Goal: Task Accomplishment & Management: Complete application form

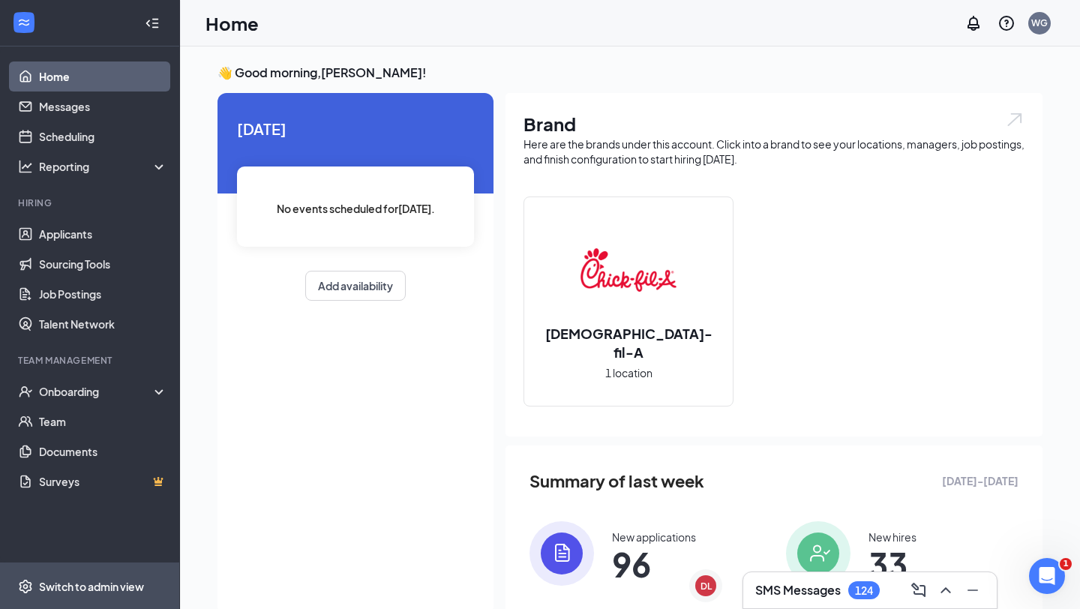
click at [92, 589] on div "Switch to admin view" at bounding box center [91, 586] width 105 height 15
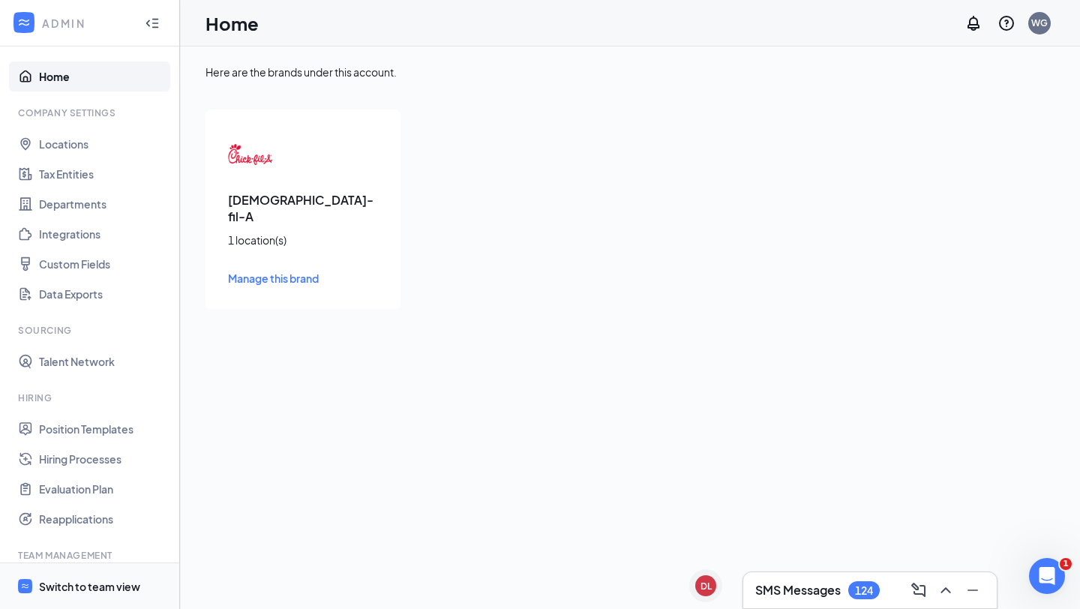
scroll to position [142, 0]
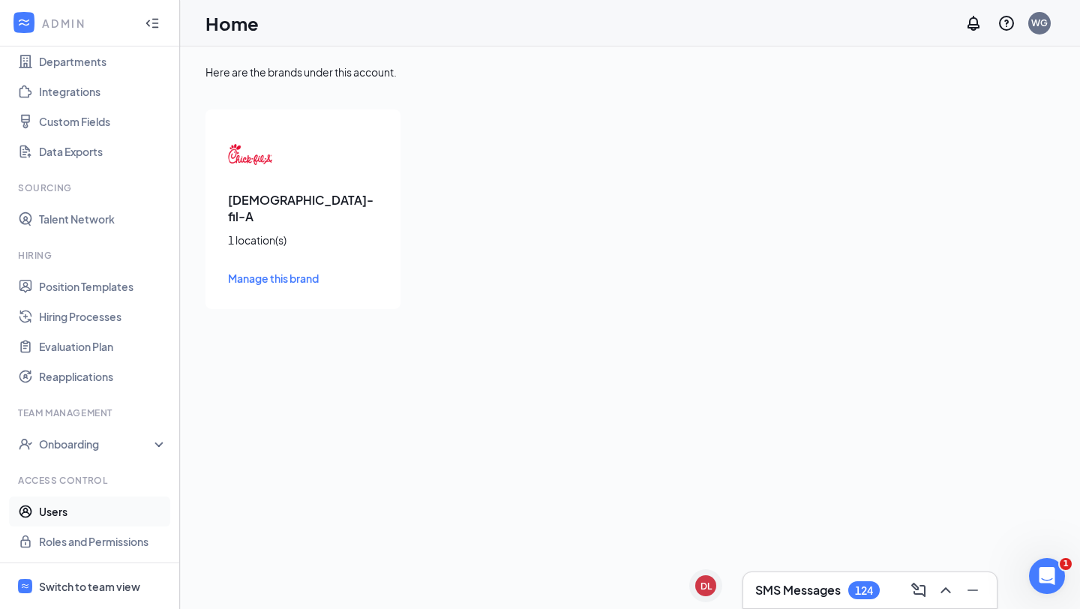
drag, startPoint x: 92, startPoint y: 589, endPoint x: 72, endPoint y: 514, distance: 77.7
click at [72, 514] on link "Users" at bounding box center [103, 511] width 128 height 30
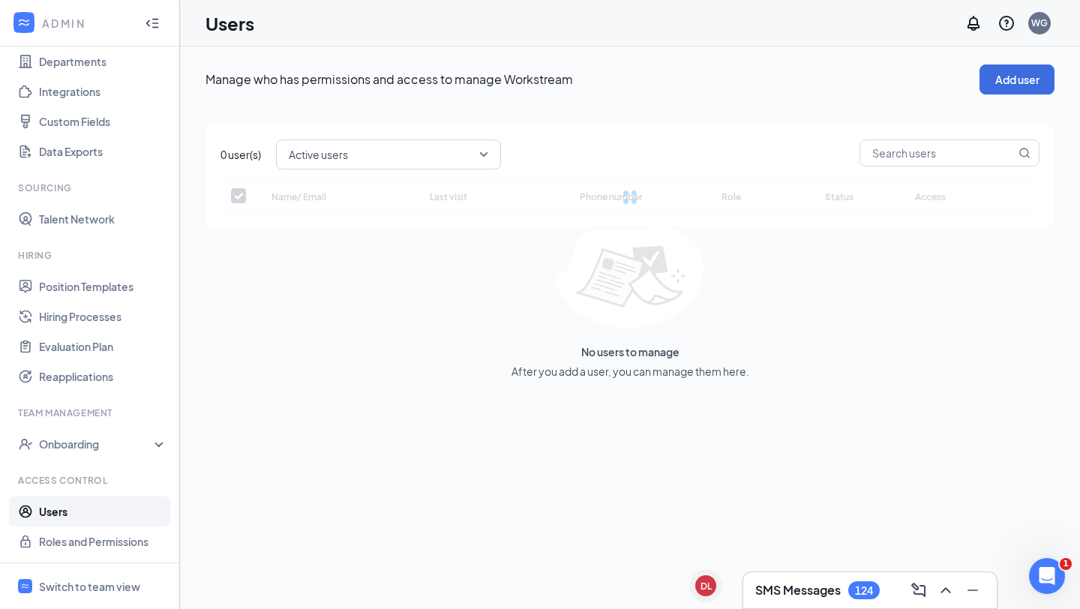
checkbox input "false"
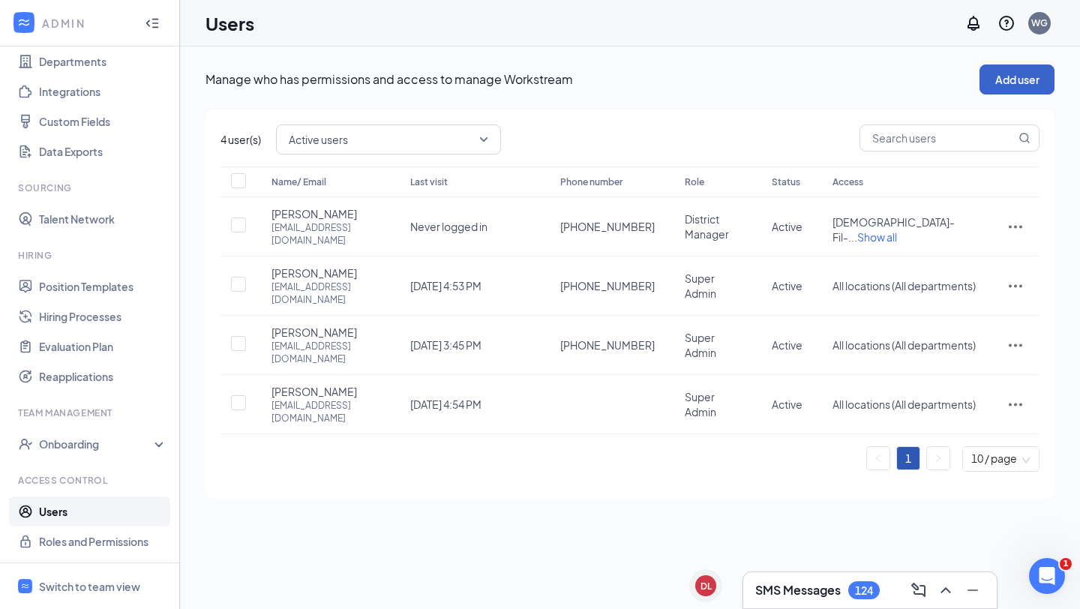
drag, startPoint x: 72, startPoint y: 514, endPoint x: 1020, endPoint y: 76, distance: 1044.2
click at [1020, 76] on button "Add user" at bounding box center [1016, 79] width 75 height 30
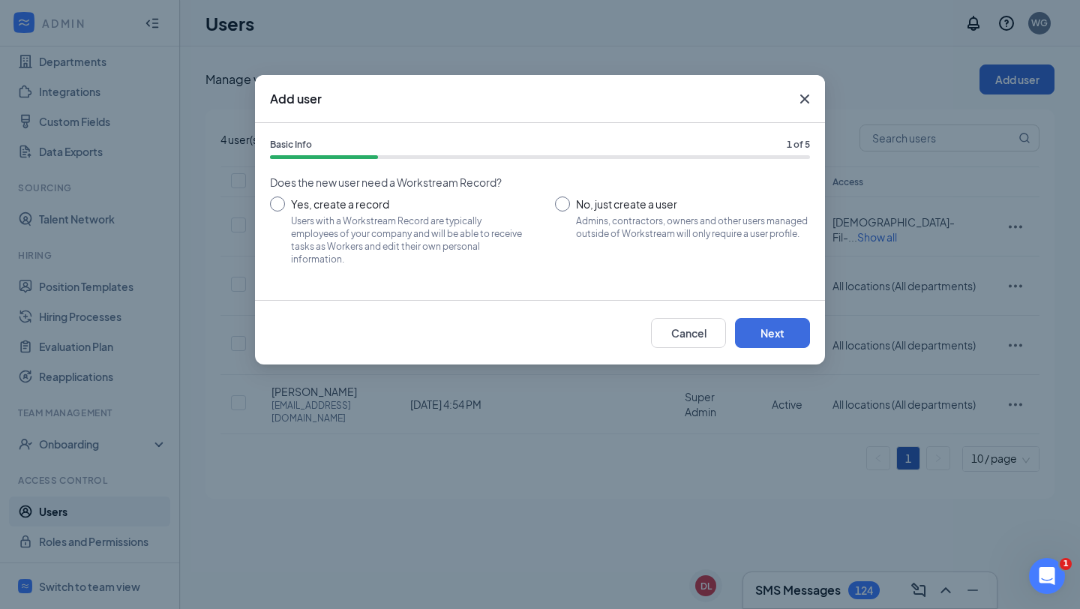
click at [280, 203] on input "Yes, create a record Users with a Workstream Record are typically employees of …" at bounding box center [397, 229] width 255 height 67
radio input "true"
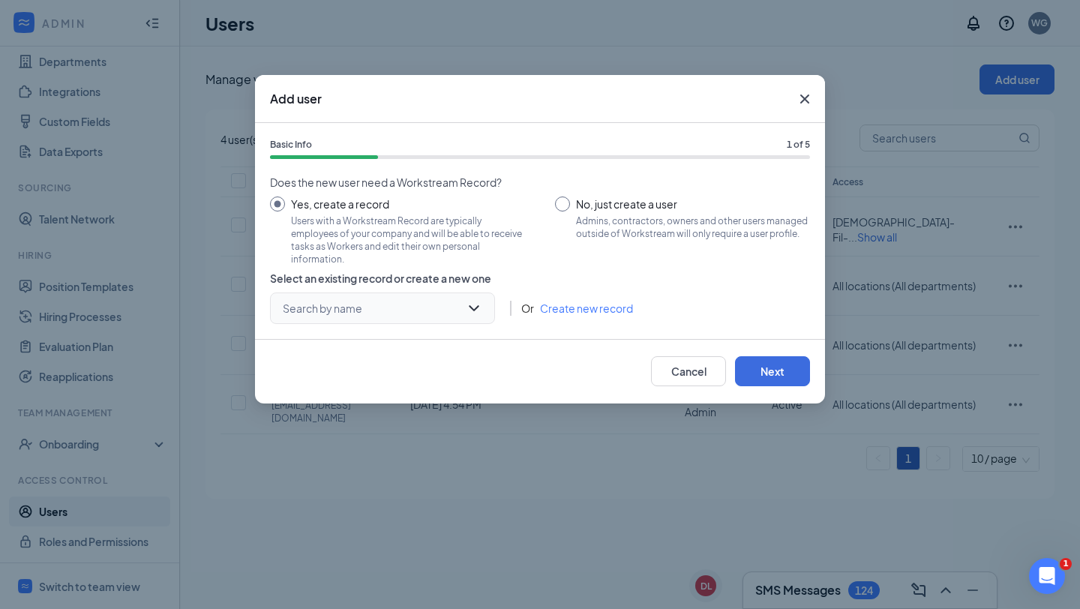
drag, startPoint x: 1020, startPoint y: 76, endPoint x: 469, endPoint y: 303, distance: 595.2
click at [469, 303] on input "search" at bounding box center [377, 308] width 196 height 30
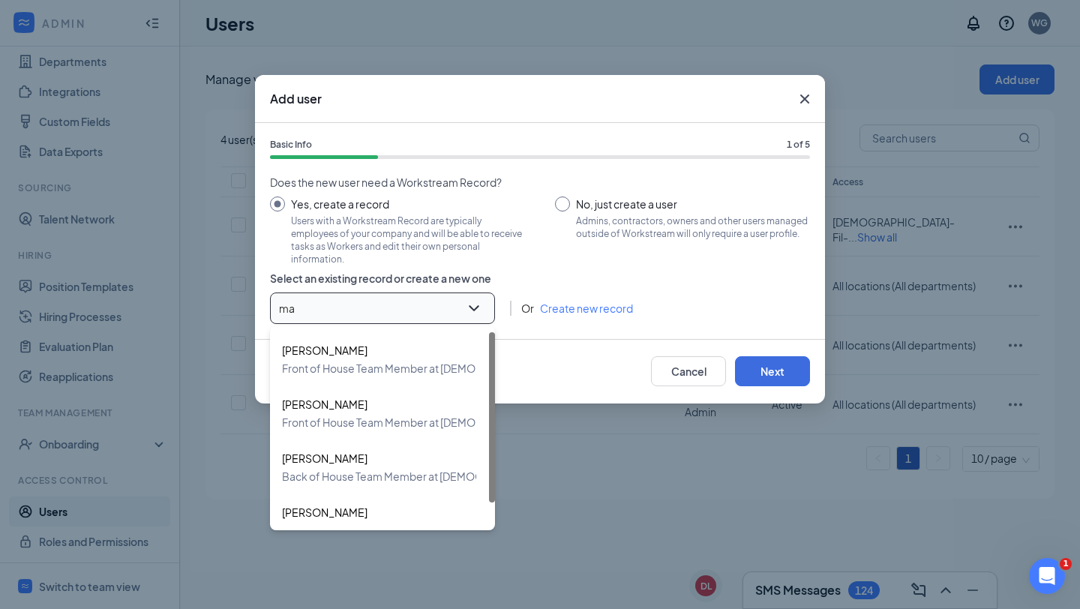
type input "max"
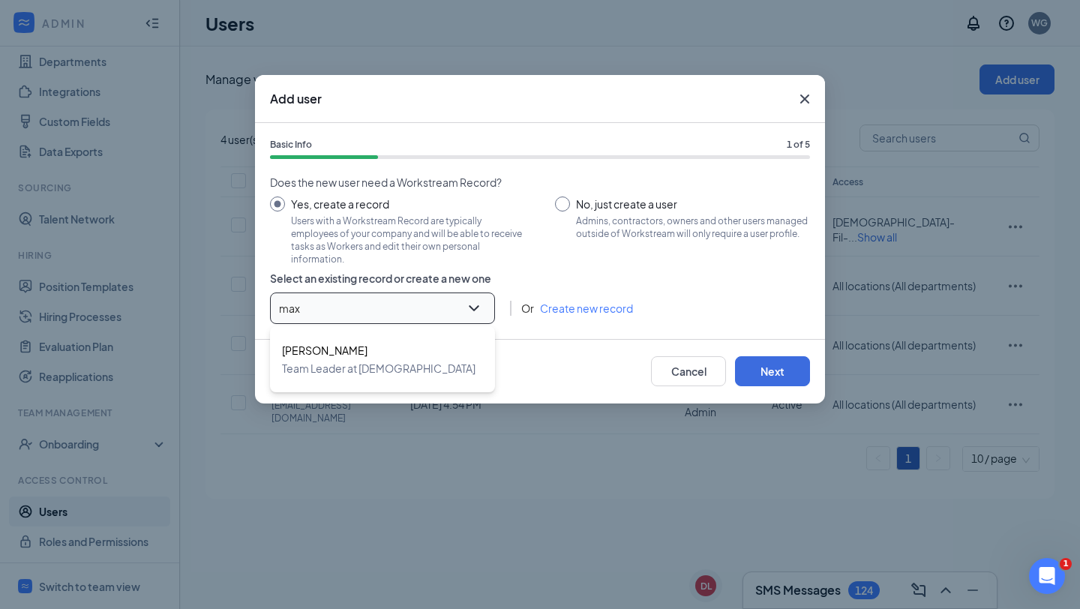
click at [436, 363] on span "Team Leader at [DEMOGRAPHIC_DATA]-Fil-A [GEOGRAPHIC_DATA], [GEOGRAPHIC_DATA]" at bounding box center [505, 368] width 446 height 18
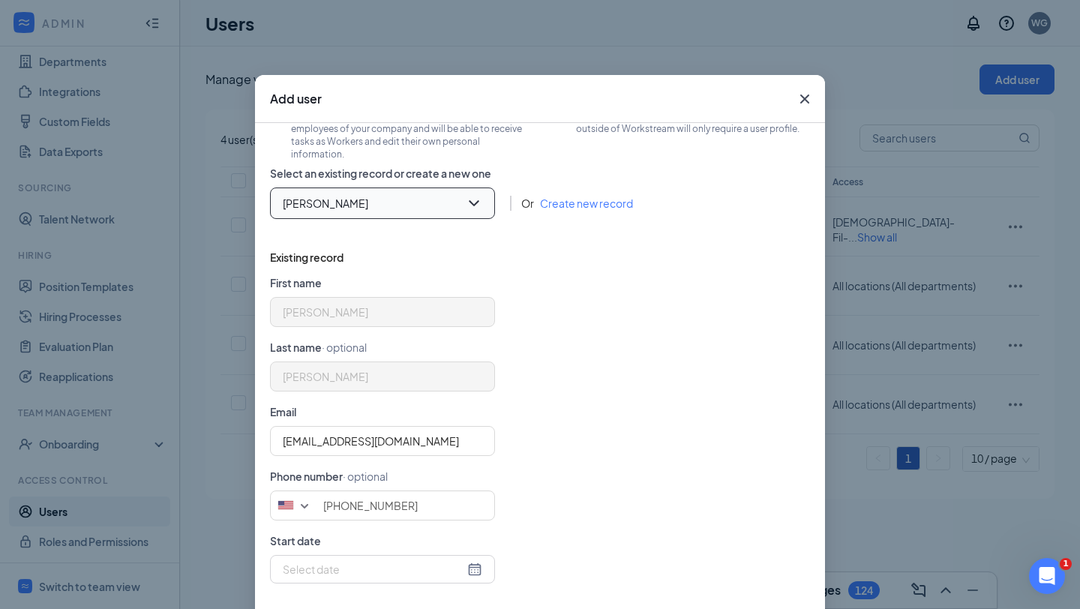
scroll to position [83, 0]
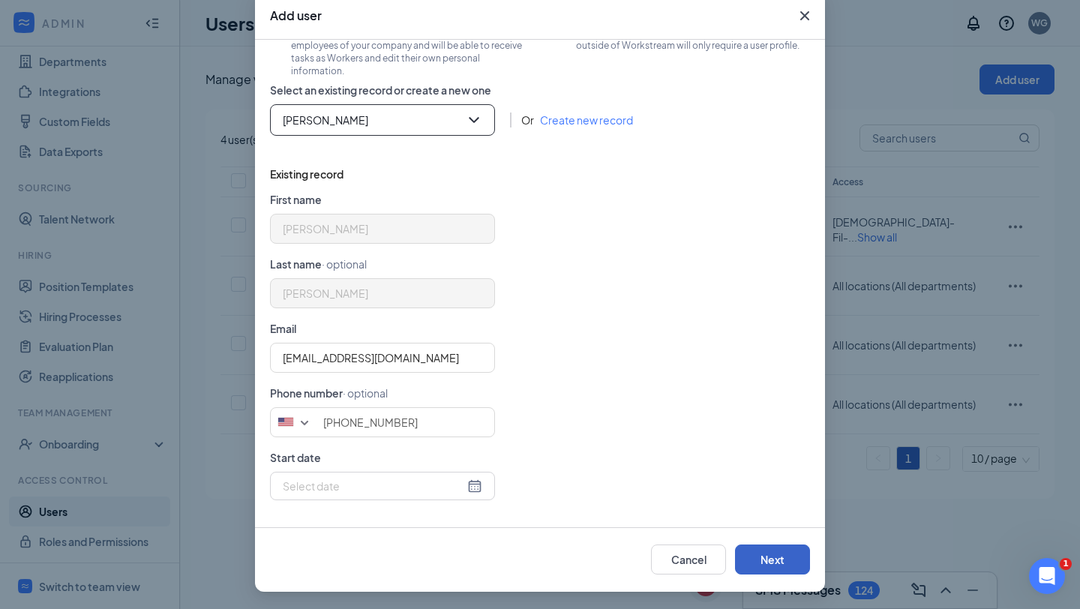
drag, startPoint x: 469, startPoint y: 303, endPoint x: 776, endPoint y: 556, distance: 397.9
click at [776, 556] on button "Next" at bounding box center [772, 559] width 75 height 30
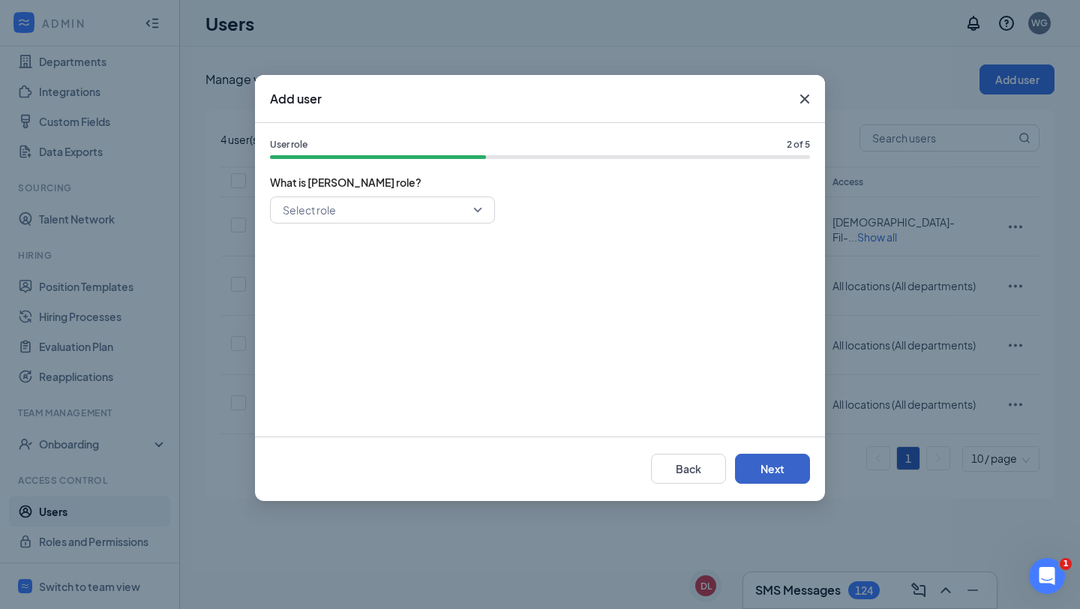
drag, startPoint x: 776, startPoint y: 556, endPoint x: 478, endPoint y: 205, distance: 460.8
click at [478, 205] on div "Select role" at bounding box center [382, 209] width 225 height 27
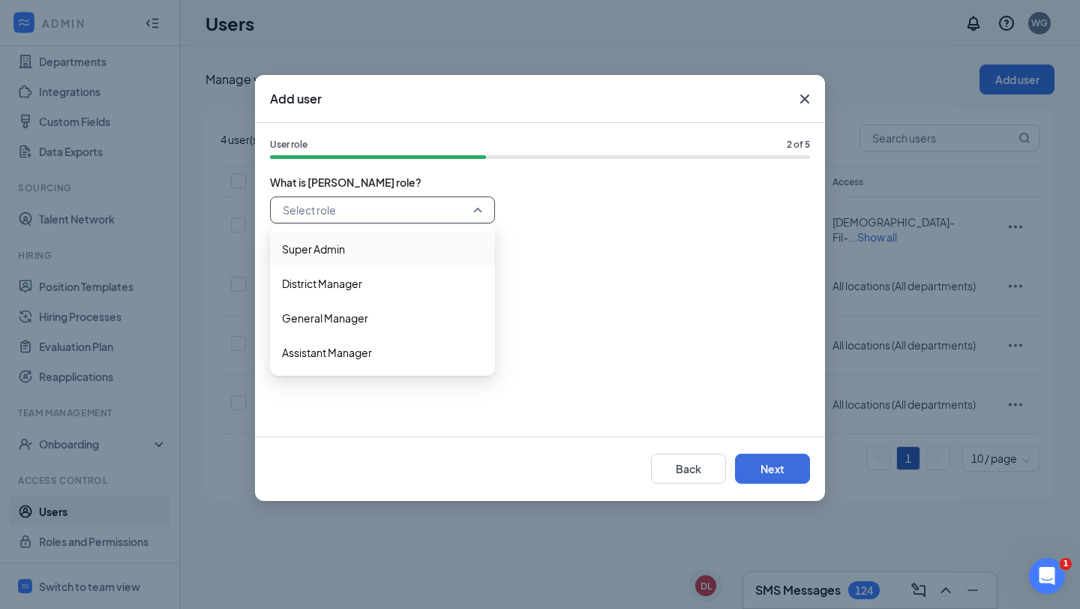
click at [354, 262] on div "Super Admin" at bounding box center [382, 249] width 225 height 34
click at [466, 220] on span "Super Admin" at bounding box center [376, 210] width 186 height 22
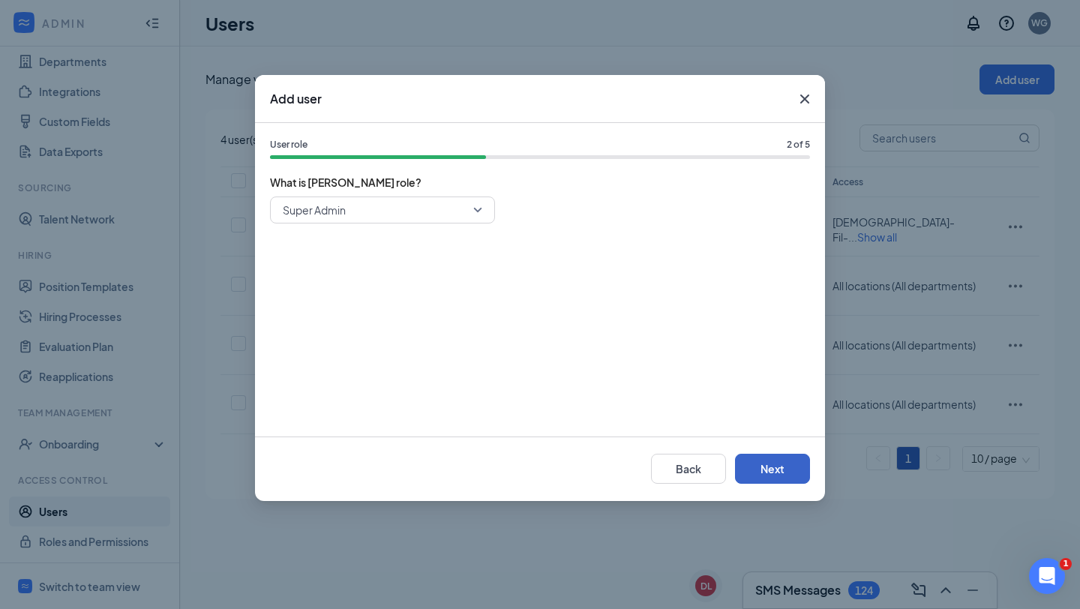
click at [772, 464] on button "Next" at bounding box center [772, 469] width 75 height 30
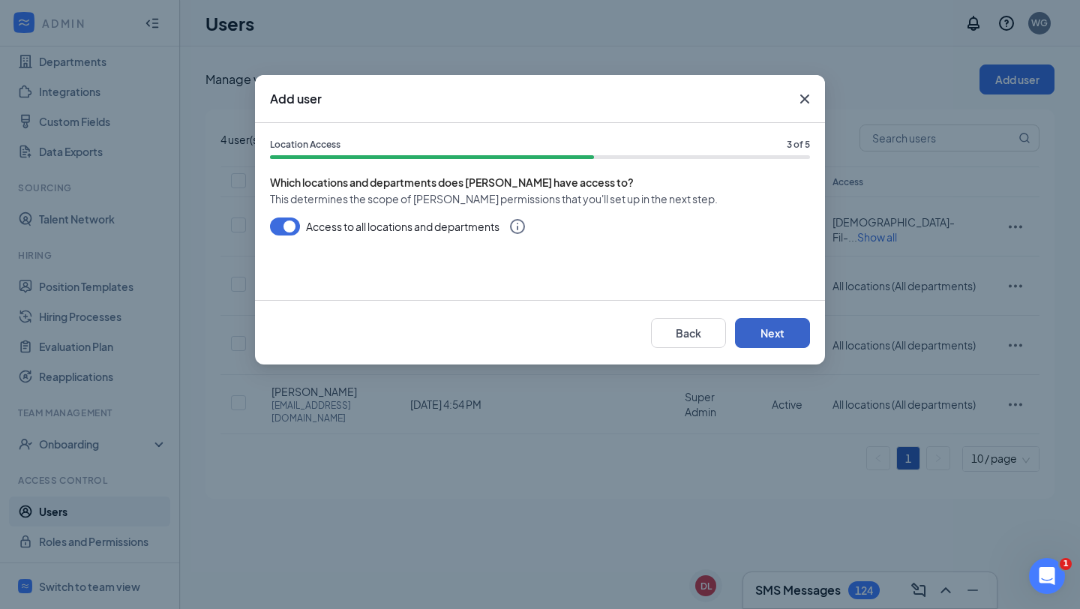
click at [787, 325] on button "Next" at bounding box center [772, 333] width 75 height 30
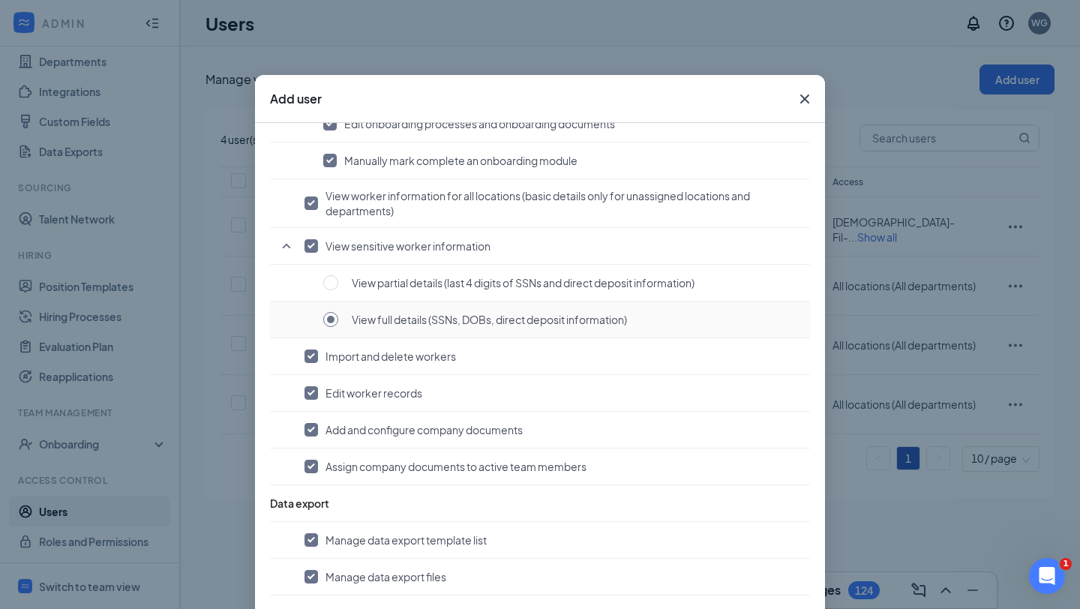
scroll to position [83, 0]
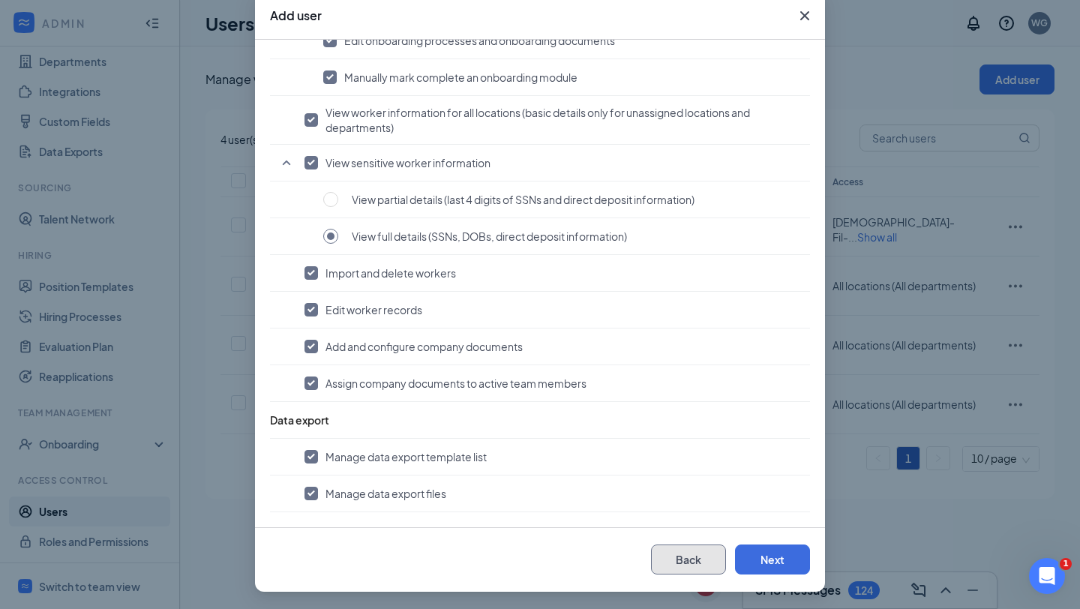
drag, startPoint x: 478, startPoint y: 205, endPoint x: 685, endPoint y: 567, distance: 416.8
click at [685, 567] on button "Back" at bounding box center [688, 559] width 75 height 30
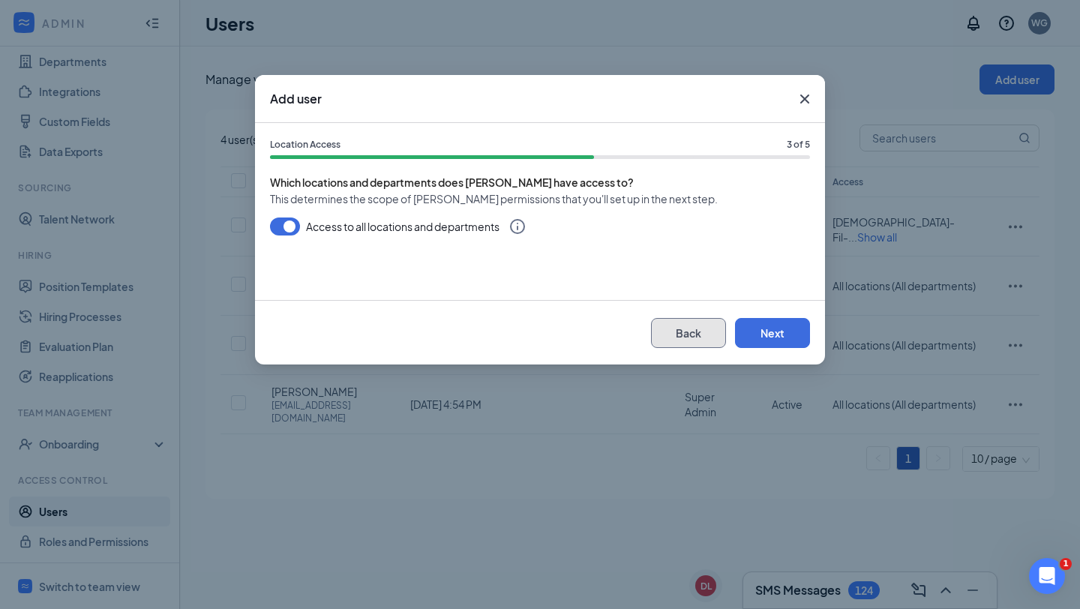
drag, startPoint x: 685, startPoint y: 567, endPoint x: 677, endPoint y: 340, distance: 227.3
click at [677, 340] on button "Back" at bounding box center [688, 333] width 75 height 30
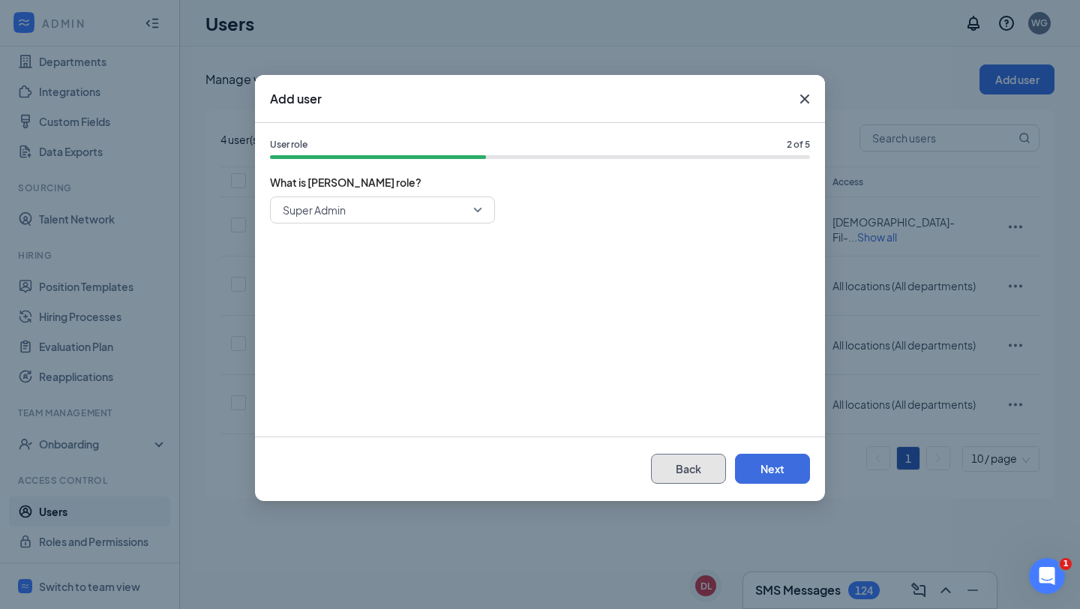
drag, startPoint x: 677, startPoint y: 340, endPoint x: 477, endPoint y: 214, distance: 236.6
click at [477, 214] on span "Super Admin" at bounding box center [382, 210] width 199 height 22
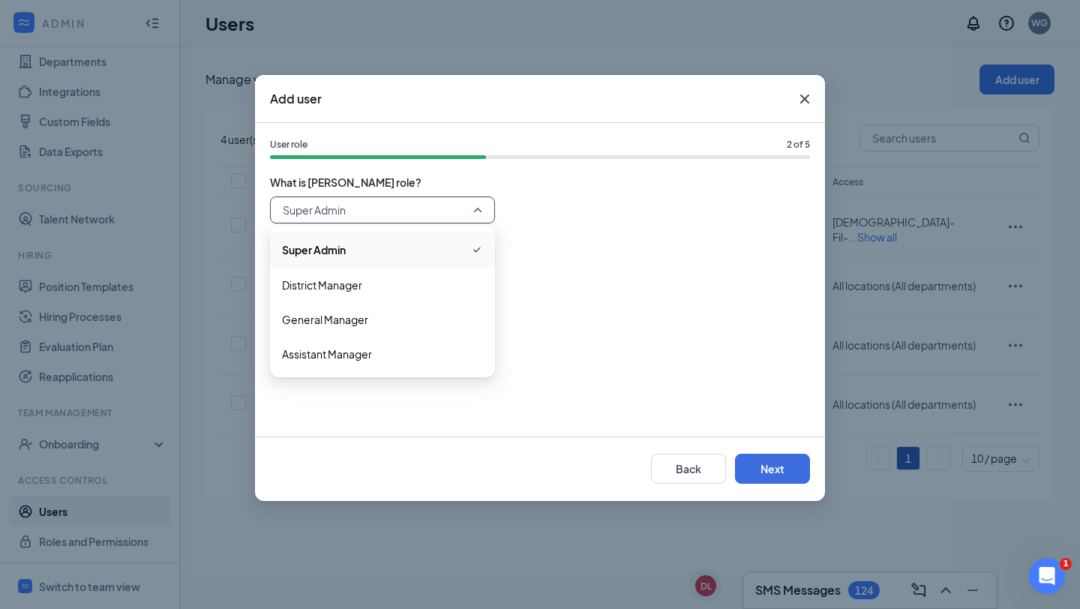
click at [386, 282] on span "District Manager" at bounding box center [382, 285] width 201 height 16
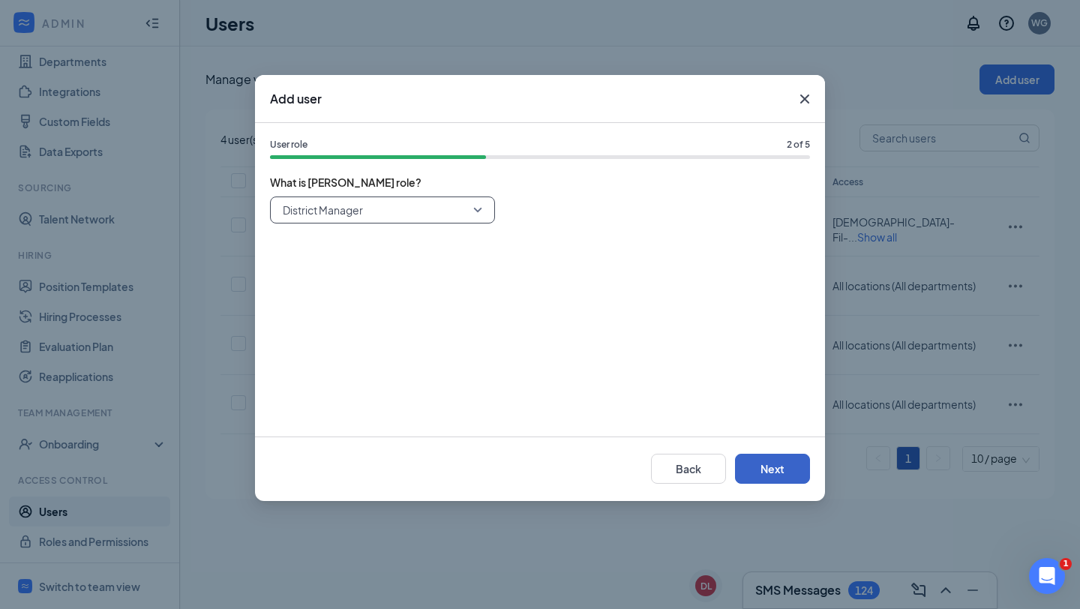
drag, startPoint x: 477, startPoint y: 214, endPoint x: 764, endPoint y: 465, distance: 381.6
click at [764, 465] on button "Next" at bounding box center [772, 469] width 75 height 30
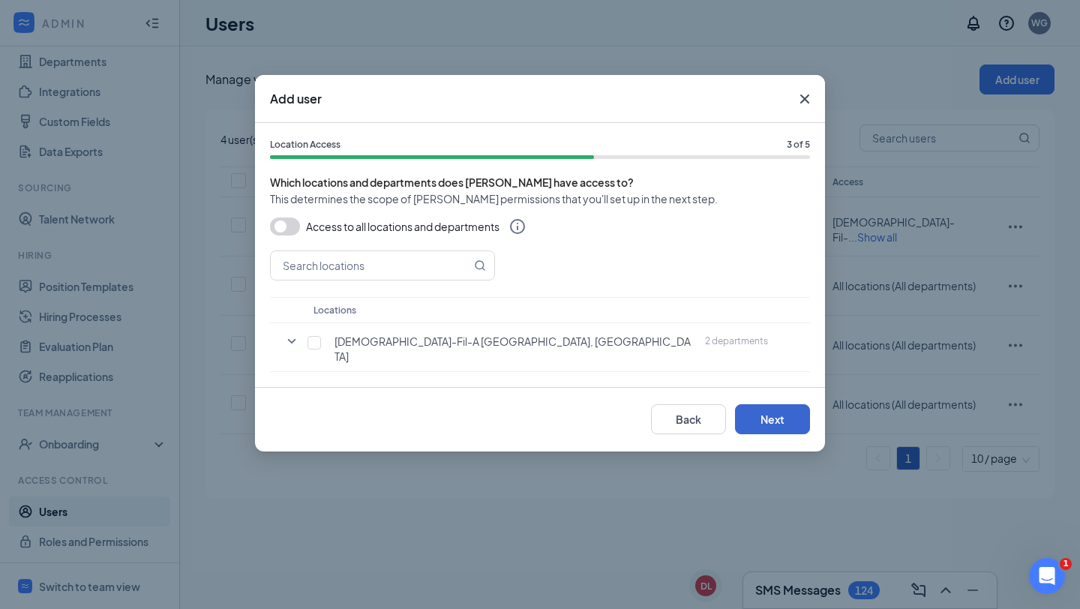
click at [313, 352] on td "[DEMOGRAPHIC_DATA]-Fil-A [GEOGRAPHIC_DATA], [GEOGRAPHIC_DATA]" at bounding box center [501, 347] width 391 height 49
drag, startPoint x: 764, startPoint y: 465, endPoint x: 313, endPoint y: 344, distance: 466.6
click at [313, 344] on input "checkbox" at bounding box center [313, 342] width 13 height 13
checkbox input "true"
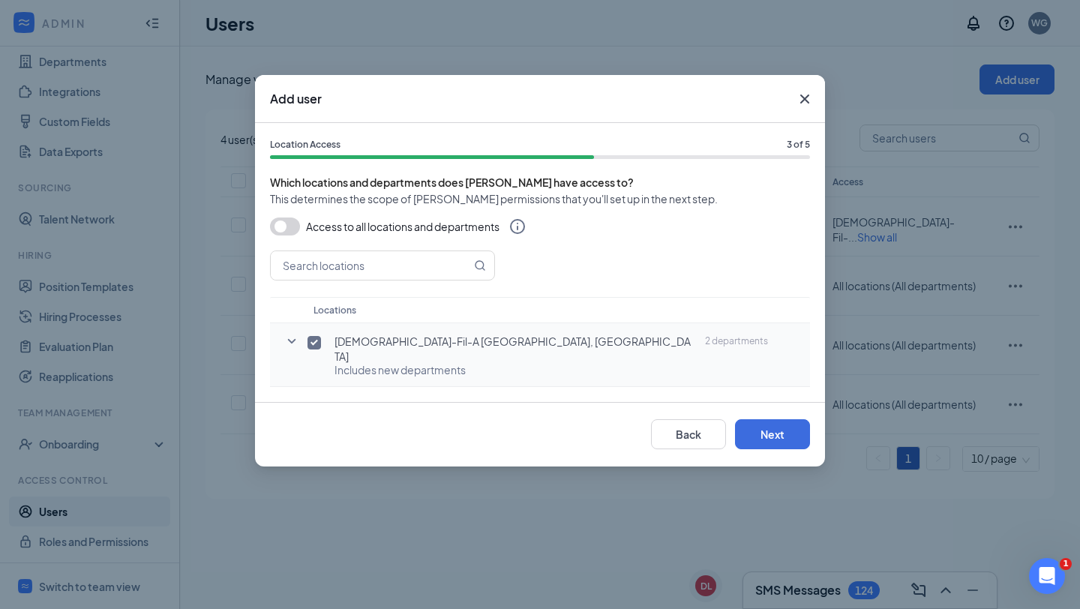
drag, startPoint x: 313, startPoint y: 344, endPoint x: 287, endPoint y: 341, distance: 26.4
click at [287, 341] on icon "SmallChevronDown" at bounding box center [292, 341] width 18 height 18
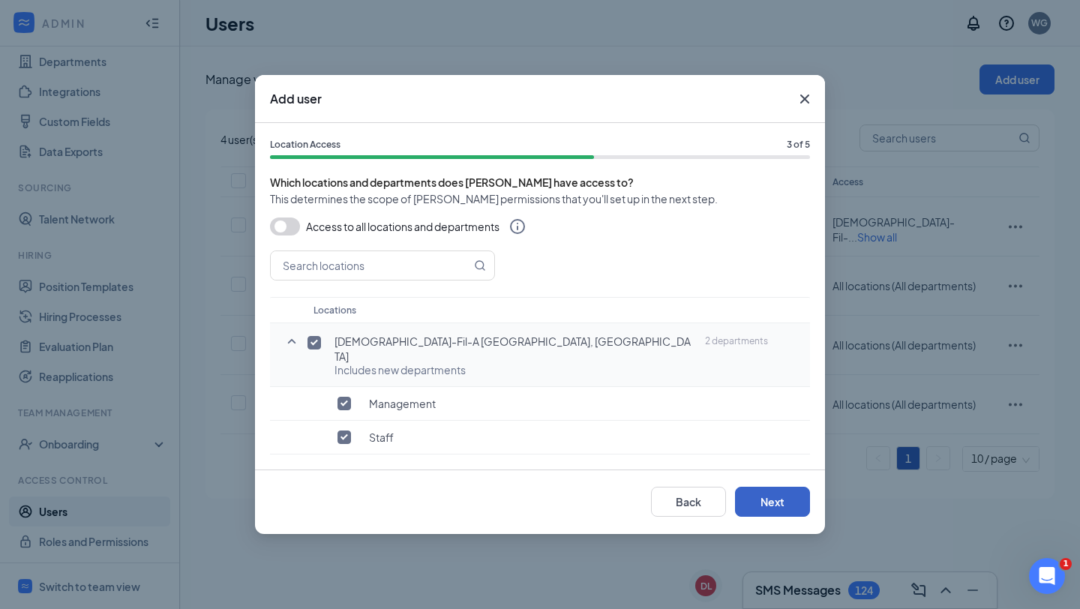
drag, startPoint x: 287, startPoint y: 341, endPoint x: 773, endPoint y: 483, distance: 506.2
click at [773, 487] on button "Next" at bounding box center [772, 502] width 75 height 30
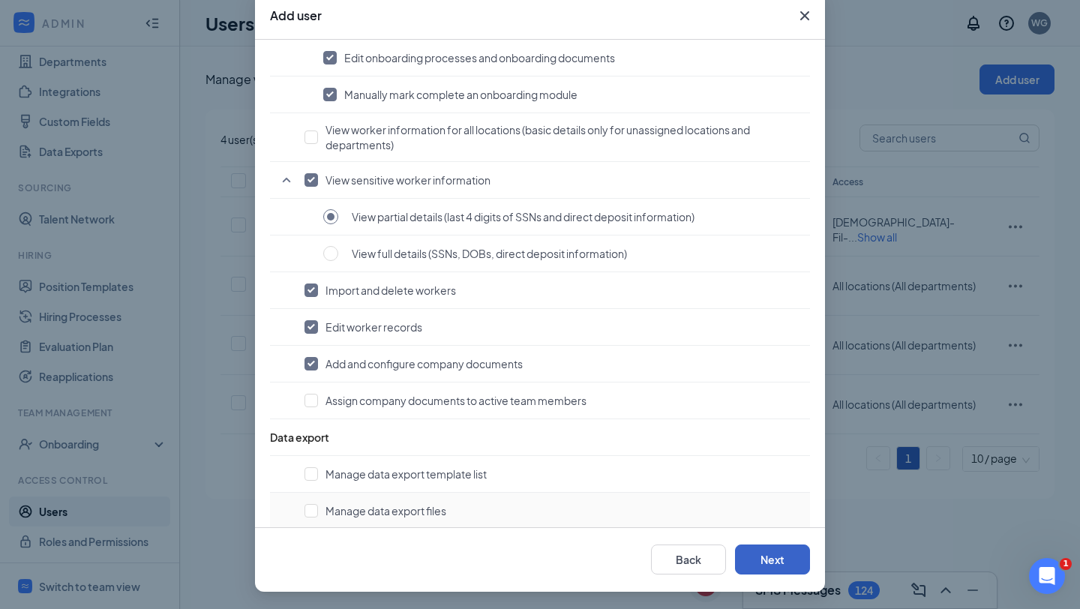
scroll to position [1195, 0]
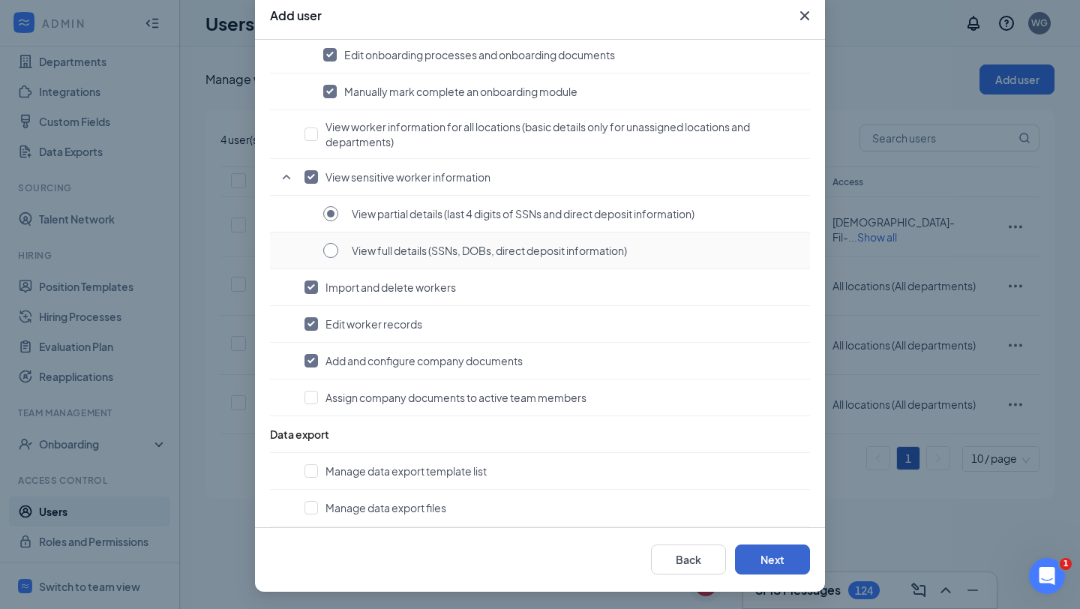
click at [328, 247] on input "radio" at bounding box center [330, 250] width 15 height 15
radio input "true"
drag, startPoint x: 773, startPoint y: 483, endPoint x: 328, endPoint y: 211, distance: 521.0
click at [328, 211] on input "radio" at bounding box center [330, 213] width 15 height 15
radio input "true"
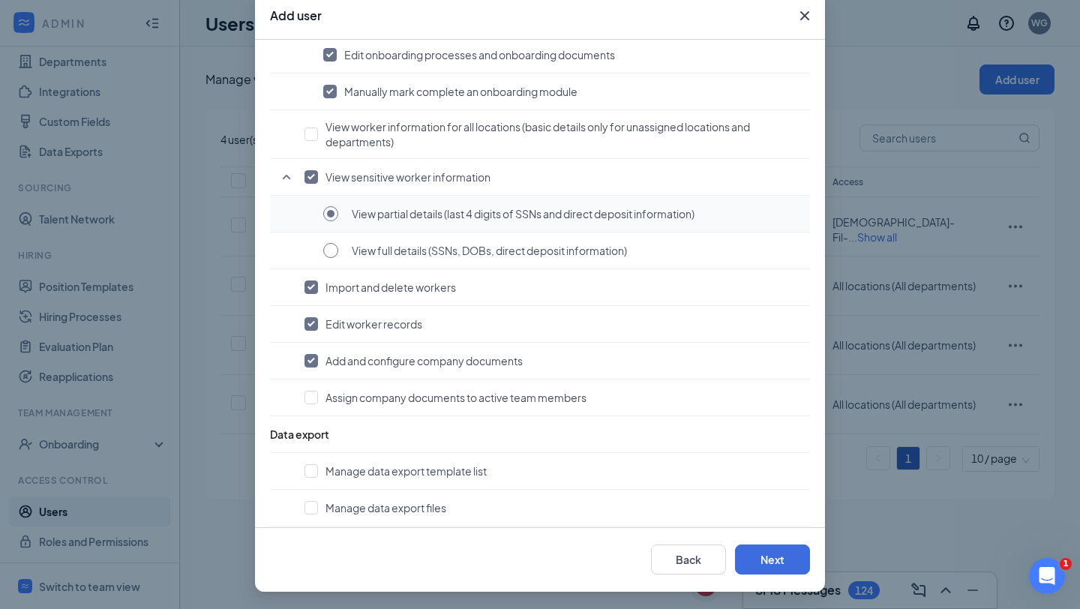
click at [329, 243] on input "radio" at bounding box center [330, 250] width 15 height 15
radio input "true"
radio input "false"
drag, startPoint x: 328, startPoint y: 211, endPoint x: 313, endPoint y: 396, distance: 185.1
click at [313, 396] on input "checkbox" at bounding box center [310, 397] width 13 height 13
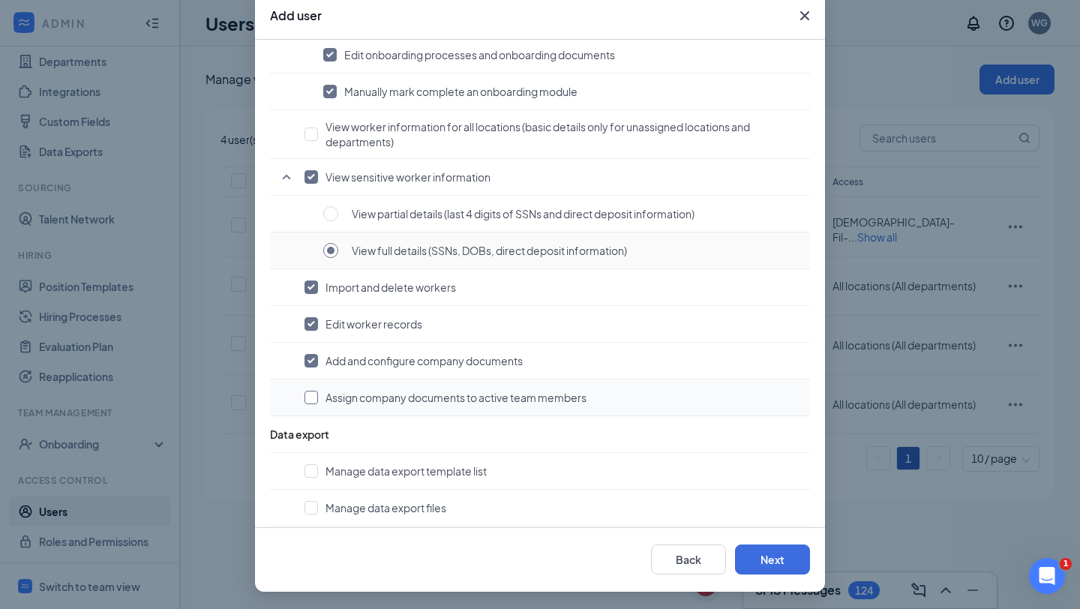
checkbox input "true"
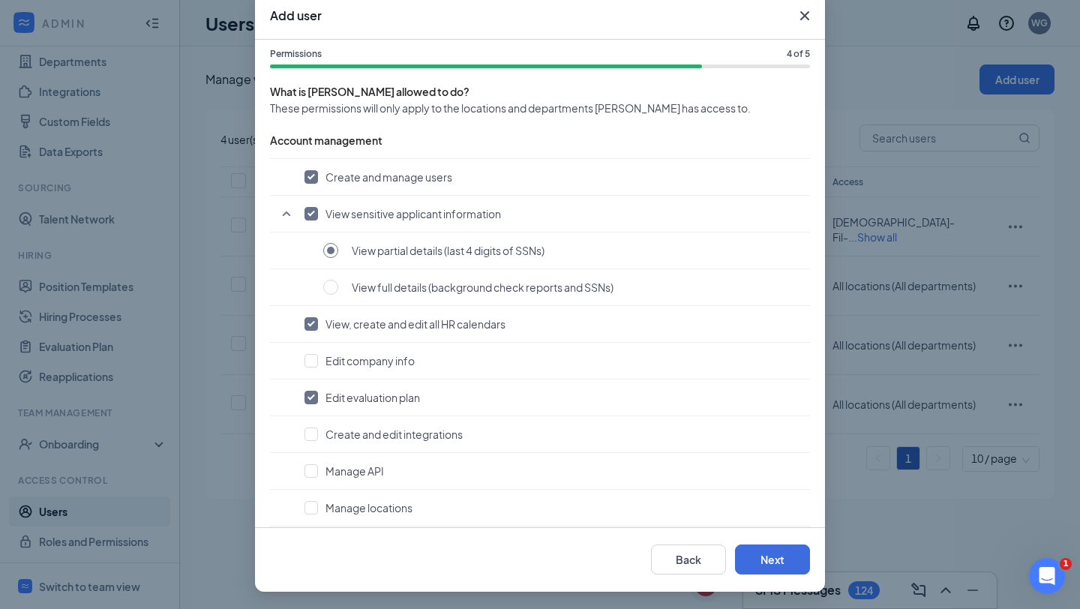
scroll to position [0, 0]
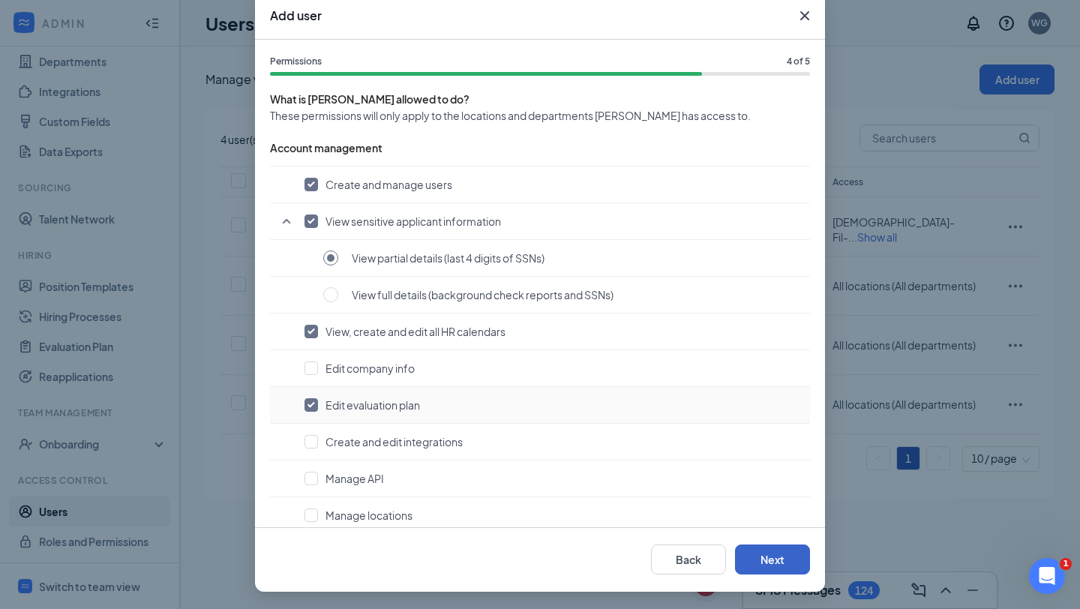
drag, startPoint x: 313, startPoint y: 396, endPoint x: 765, endPoint y: 550, distance: 476.9
click at [765, 550] on button "Next" at bounding box center [772, 559] width 75 height 30
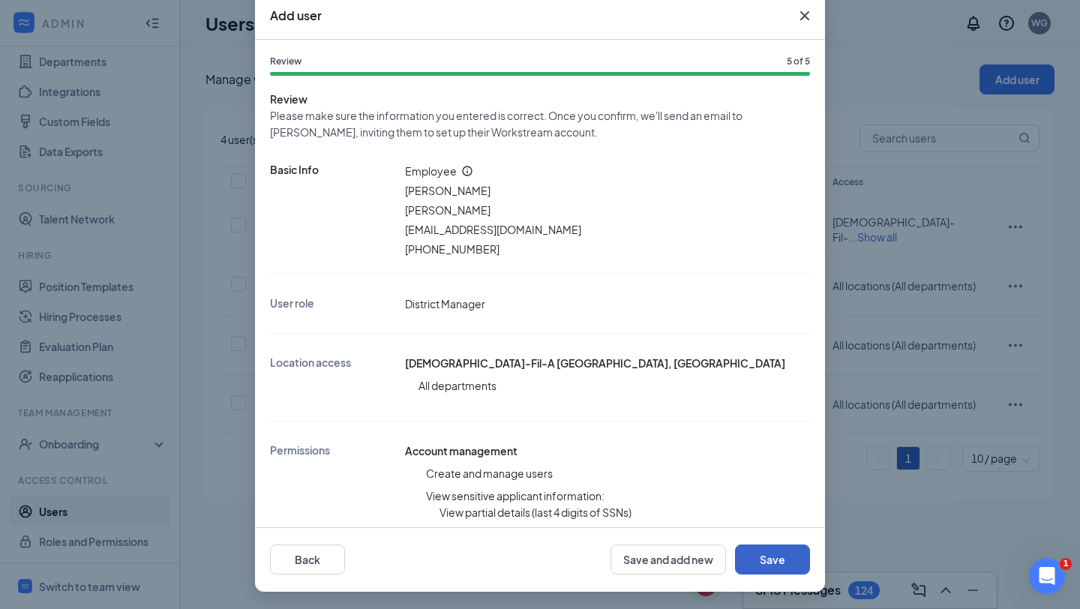
click at [764, 552] on button "Save" at bounding box center [772, 559] width 75 height 30
